Goal: Browse casually

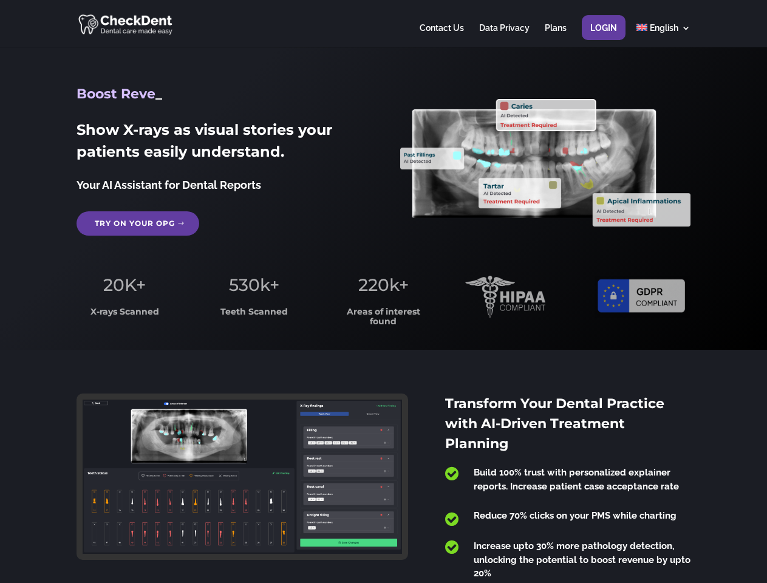
click at [383, 292] on span "220k+" at bounding box center [383, 285] width 50 height 21
click at [383, 24] on div at bounding box center [384, 23] width 614 height 47
click at [383, 292] on span "220k+" at bounding box center [383, 285] width 50 height 21
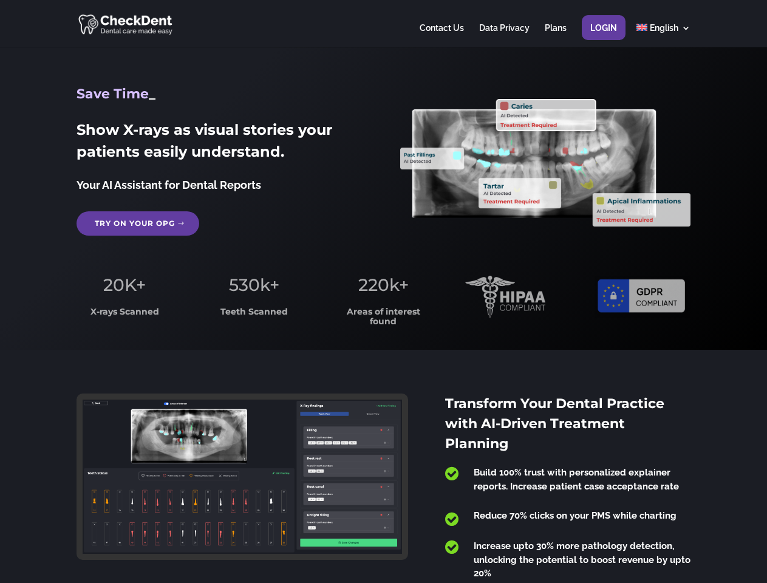
click at [383, 24] on div at bounding box center [384, 23] width 614 height 47
